Goal: Task Accomplishment & Management: Complete application form

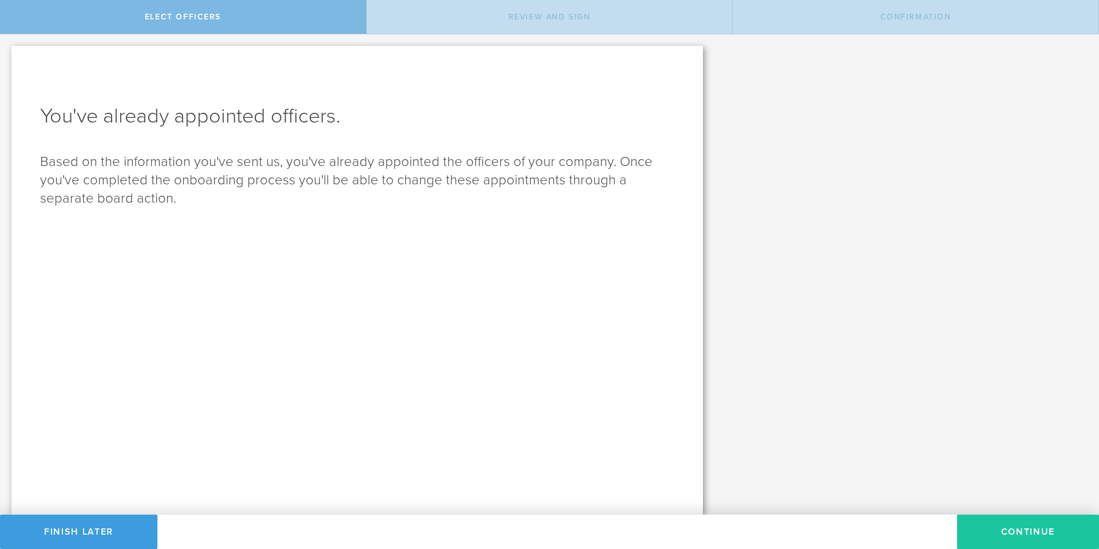
click at [989, 526] on button "Continue" at bounding box center [1028, 531] width 142 height 34
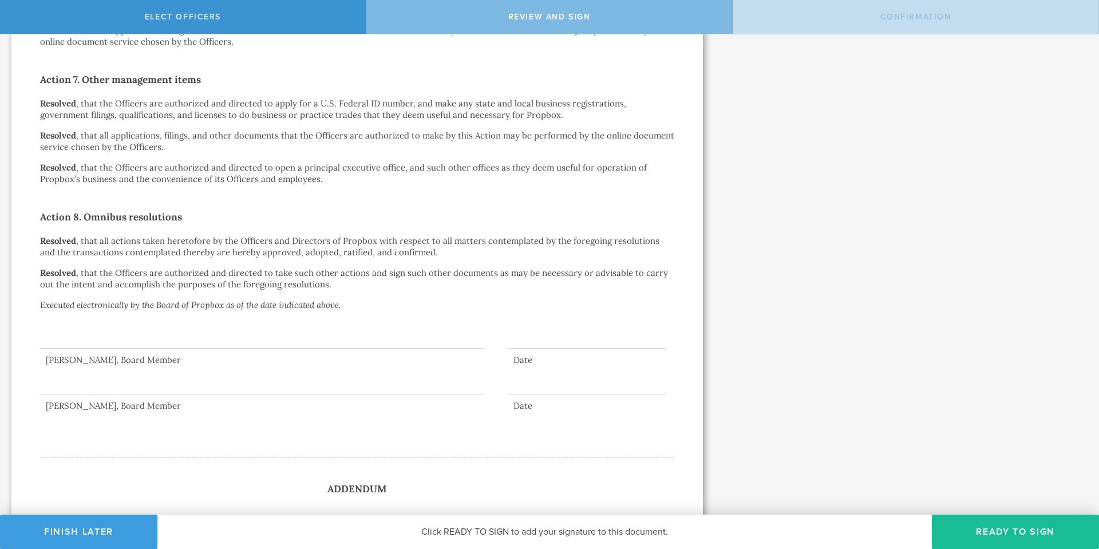
scroll to position [1316, 0]
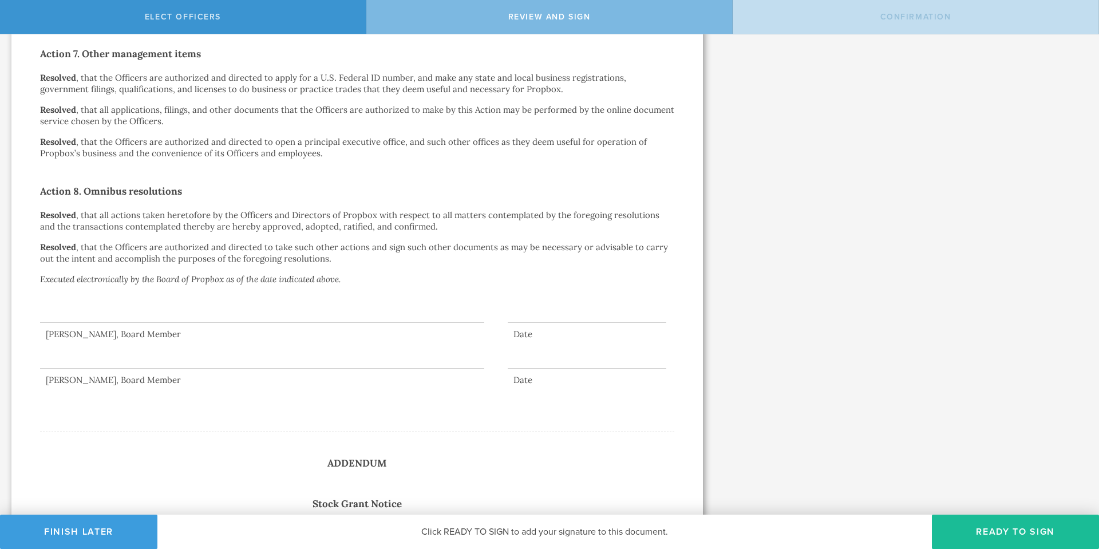
click at [123, 376] on div "Richard Montgomery, Board Member" at bounding box center [262, 379] width 444 height 11
click at [243, 375] on div "Richard Montgomery, Board Member" at bounding box center [262, 379] width 444 height 11
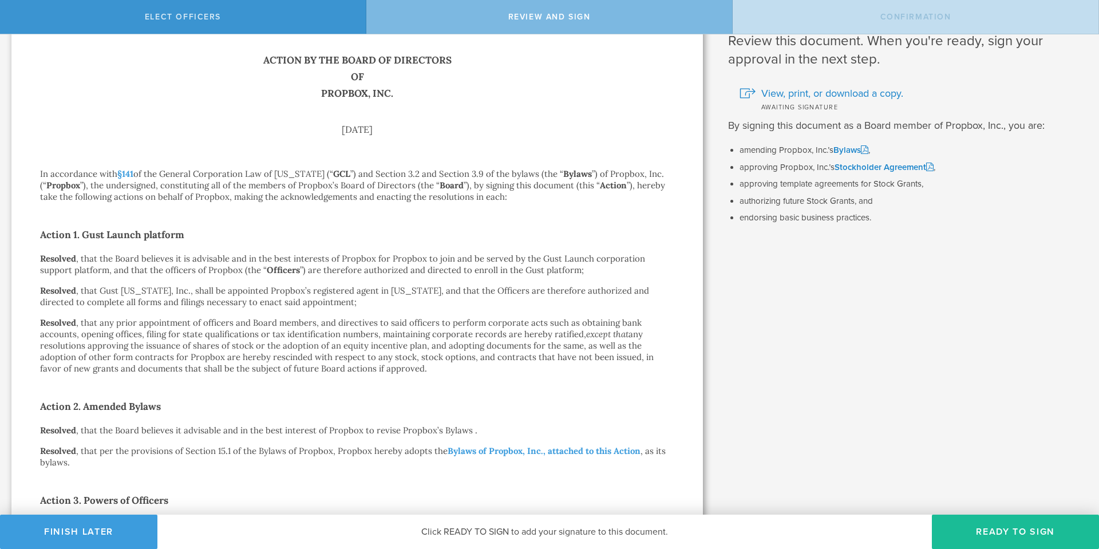
scroll to position [0, 0]
